Goal: Task Accomplishment & Management: Complete application form

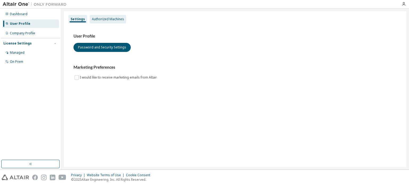
click at [105, 21] on div "Authorized Machines" at bounding box center [108, 19] width 32 height 4
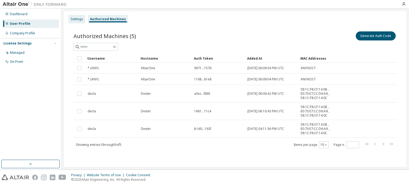
click at [77, 18] on div "Settings" at bounding box center [77, 19] width 13 height 4
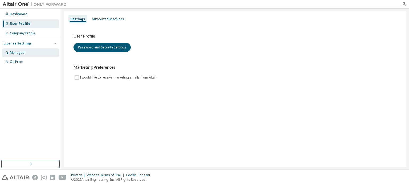
click at [31, 52] on div "Managed" at bounding box center [30, 52] width 57 height 9
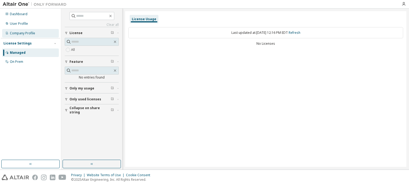
click at [40, 34] on div "Company Profile" at bounding box center [30, 33] width 57 height 9
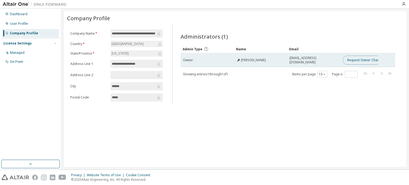
click at [357, 59] on button "Request Owner Change" at bounding box center [365, 60] width 45 height 9
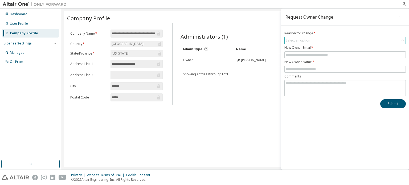
click at [309, 38] on div "Select an option" at bounding box center [298, 41] width 26 height 6
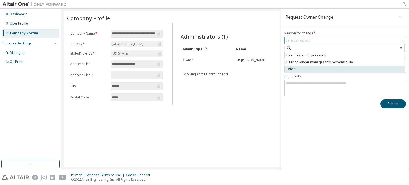
click at [305, 67] on li "Other" at bounding box center [345, 69] width 120 height 7
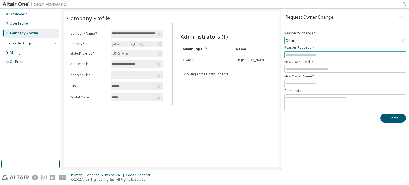
click at [295, 53] on input "text" at bounding box center [345, 55] width 119 height 4
type input "**********"
click at [310, 68] on input "text" at bounding box center [345, 69] width 119 height 4
type input "**********"
click at [302, 84] on input "text" at bounding box center [345, 84] width 119 height 4
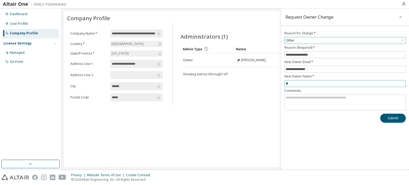
type input "*"
type input "**********"
click at [334, 98] on textarea at bounding box center [345, 102] width 121 height 14
click at [387, 121] on button "Submit" at bounding box center [393, 118] width 26 height 9
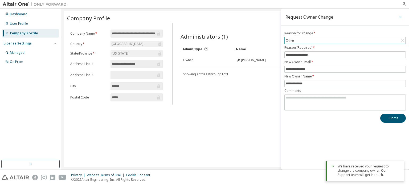
click at [402, 18] on icon "button" at bounding box center [401, 17] width 4 height 4
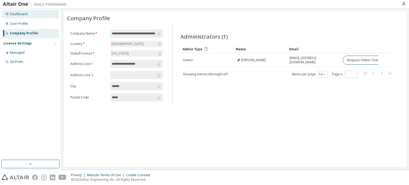
click at [22, 15] on div "Dashboard" at bounding box center [19, 14] width 18 height 4
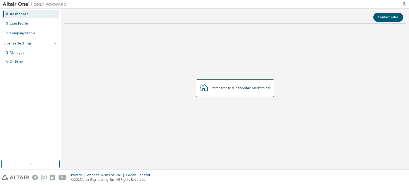
click at [14, 2] on img at bounding box center [36, 4] width 67 height 5
